Goal: Find specific page/section: Locate a particular part of the current website

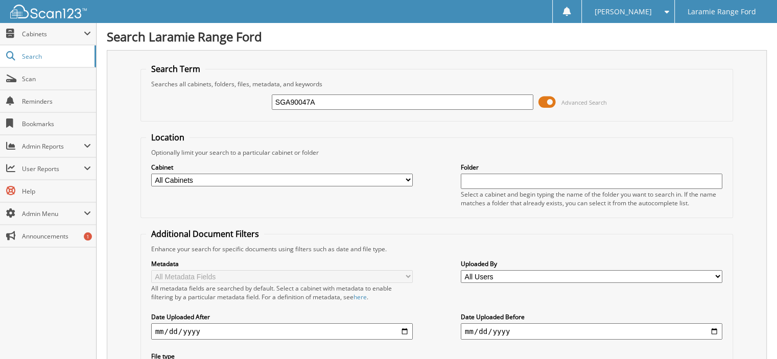
type input "SGA90047A"
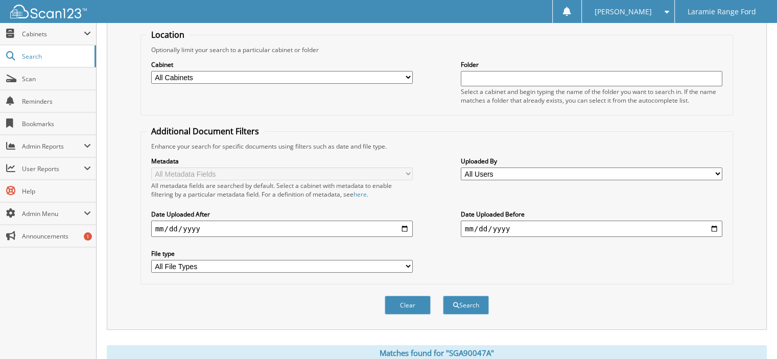
scroll to position [204, 0]
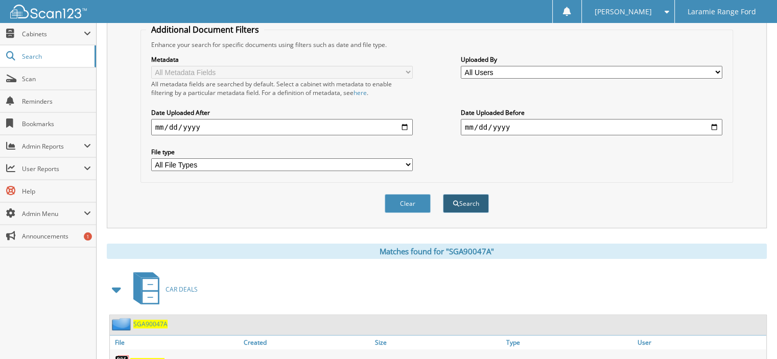
click at [467, 200] on button "Search" at bounding box center [466, 203] width 46 height 19
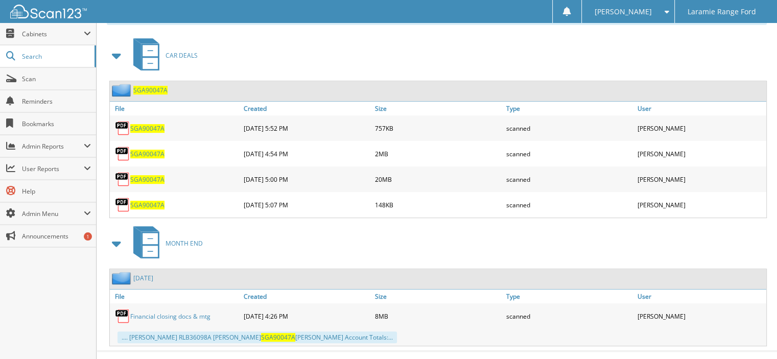
scroll to position [449, 0]
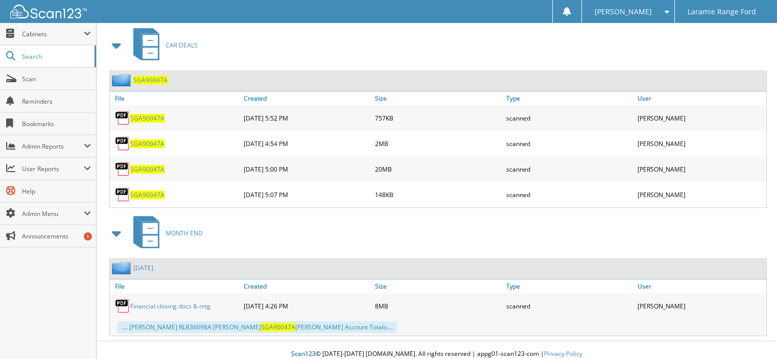
click at [132, 114] on span "SGA90047A" at bounding box center [147, 118] width 34 height 9
click at [135, 114] on span "SGA90047A" at bounding box center [147, 118] width 34 height 9
click at [143, 191] on span "SGA90047A" at bounding box center [147, 195] width 34 height 9
click at [137, 165] on span "SGA90047A" at bounding box center [147, 169] width 34 height 9
